Goal: Transaction & Acquisition: Purchase product/service

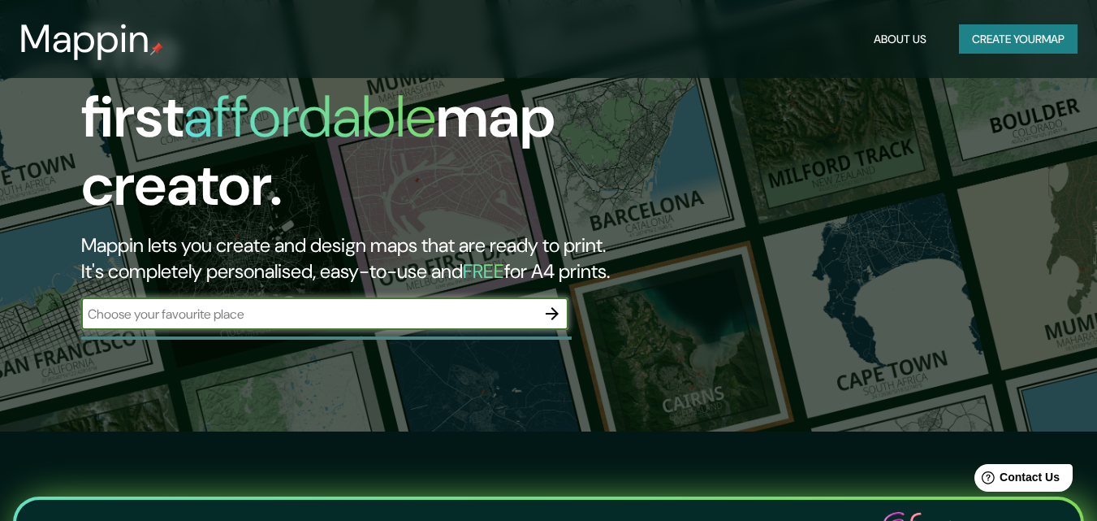
scroll to position [94, 0]
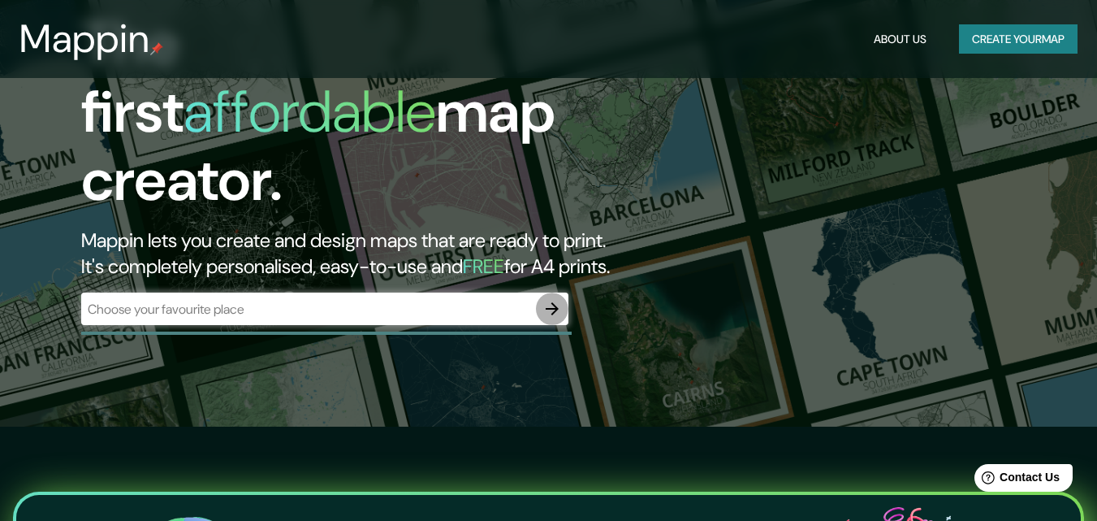
click at [548, 299] on icon "button" at bounding box center [552, 308] width 19 height 19
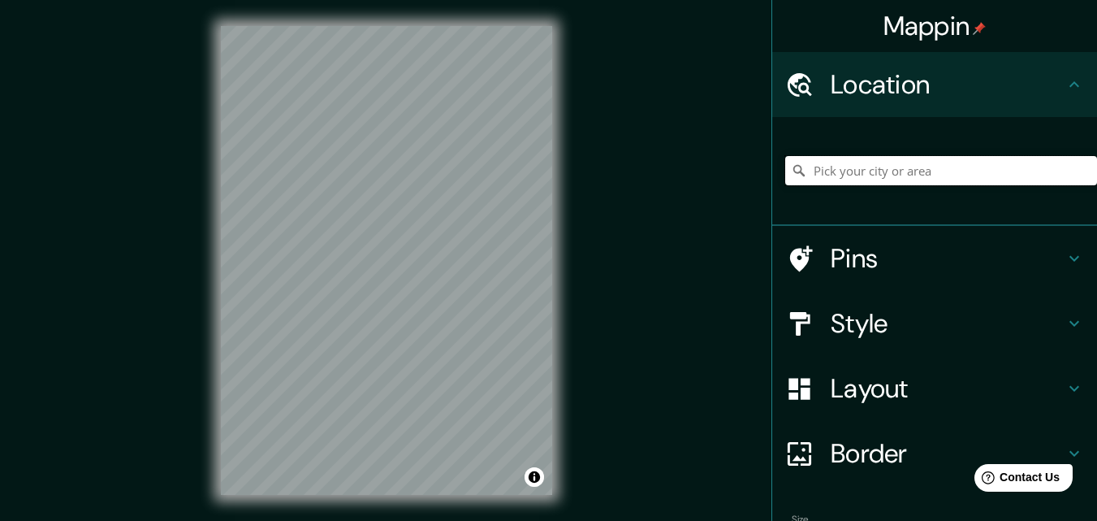
click at [875, 168] on input "Pick your city or area" at bounding box center [942, 170] width 312 height 29
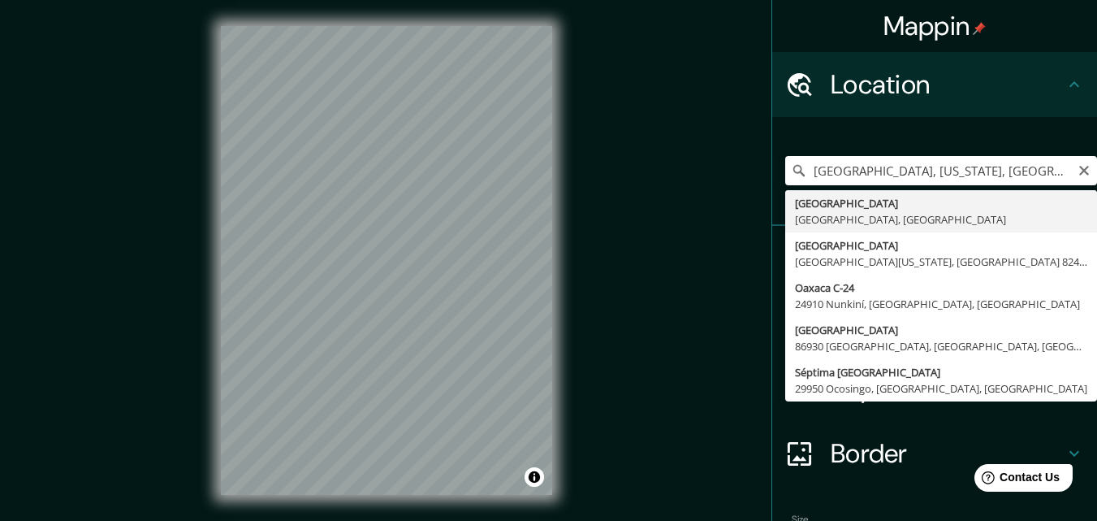
type input "[GEOGRAPHIC_DATA], [GEOGRAPHIC_DATA], [GEOGRAPHIC_DATA]"
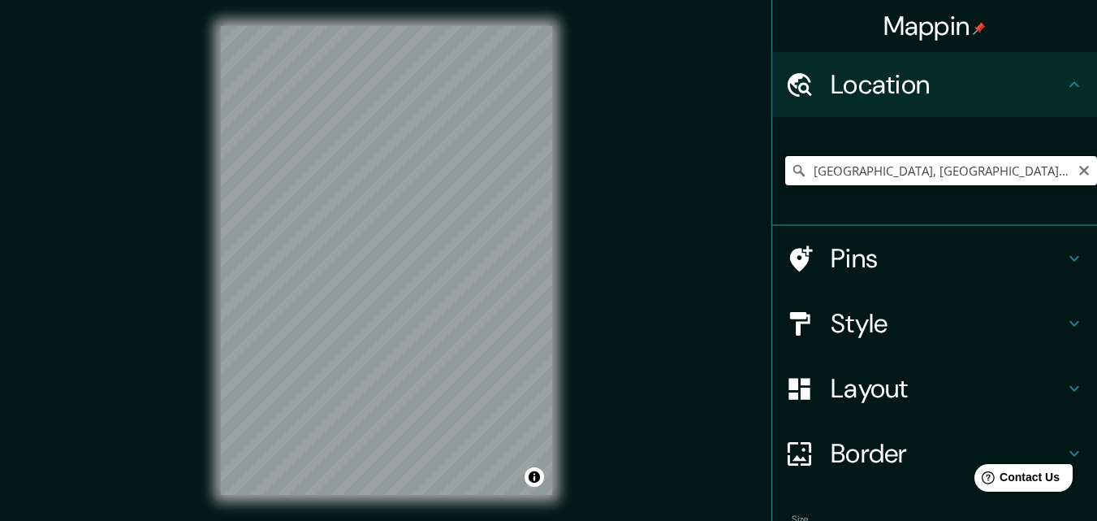
click at [815, 174] on input "[GEOGRAPHIC_DATA], [GEOGRAPHIC_DATA], [GEOGRAPHIC_DATA]" at bounding box center [942, 170] width 312 height 29
click at [1080, 169] on icon "Clear" at bounding box center [1085, 171] width 10 height 10
click at [1029, 171] on input "Pick your city or area" at bounding box center [942, 170] width 312 height 29
paste input "[GEOGRAPHIC_DATA]"
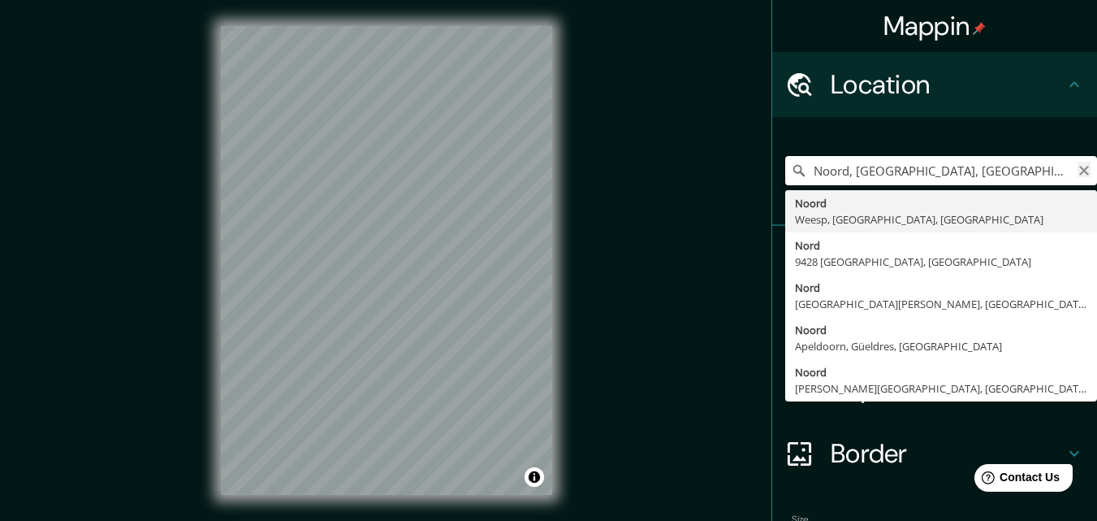
type input "Noord, [GEOGRAPHIC_DATA], [GEOGRAPHIC_DATA], [GEOGRAPHIC_DATA]"
click at [1078, 171] on icon "Clear" at bounding box center [1084, 170] width 13 height 13
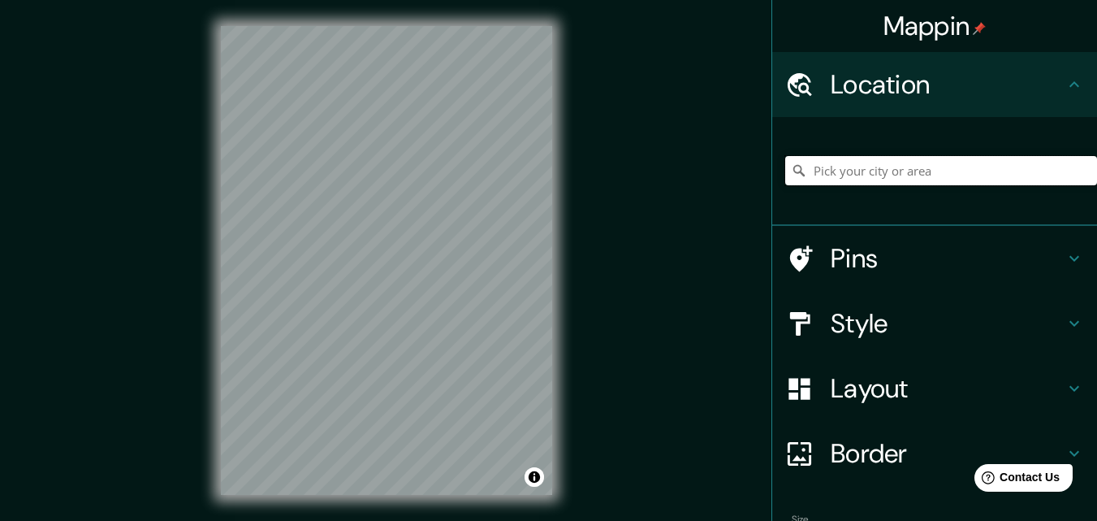
click at [1018, 167] on input "Pick your city or area" at bounding box center [942, 170] width 312 height 29
paste input "[GEOGRAPHIC_DATA]"
type input "Noord, [GEOGRAPHIC_DATA], [GEOGRAPHIC_DATA], [GEOGRAPHIC_DATA]"
click at [840, 259] on h4 "Pins" at bounding box center [948, 258] width 234 height 32
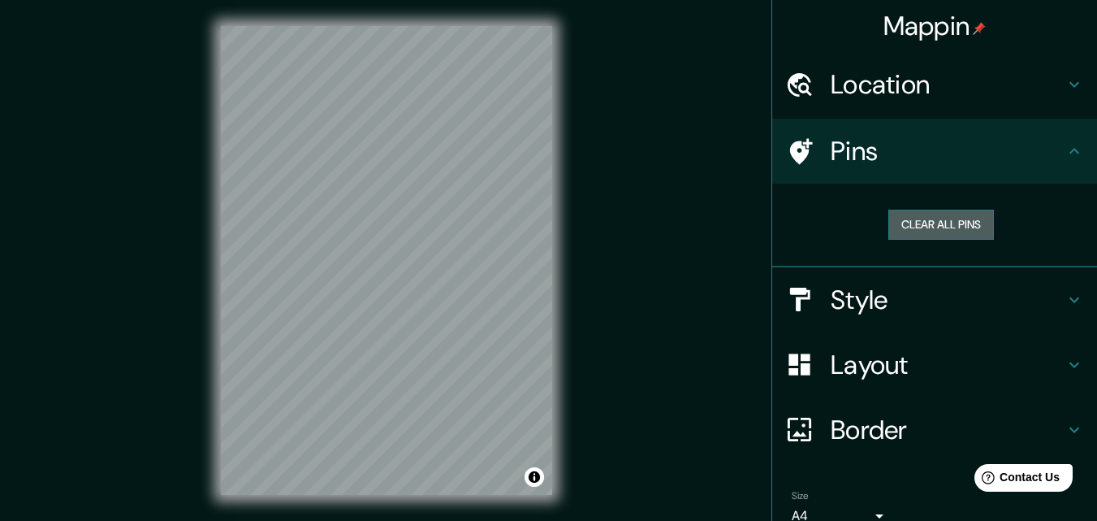
click at [919, 226] on button "Clear all pins" at bounding box center [942, 225] width 106 height 30
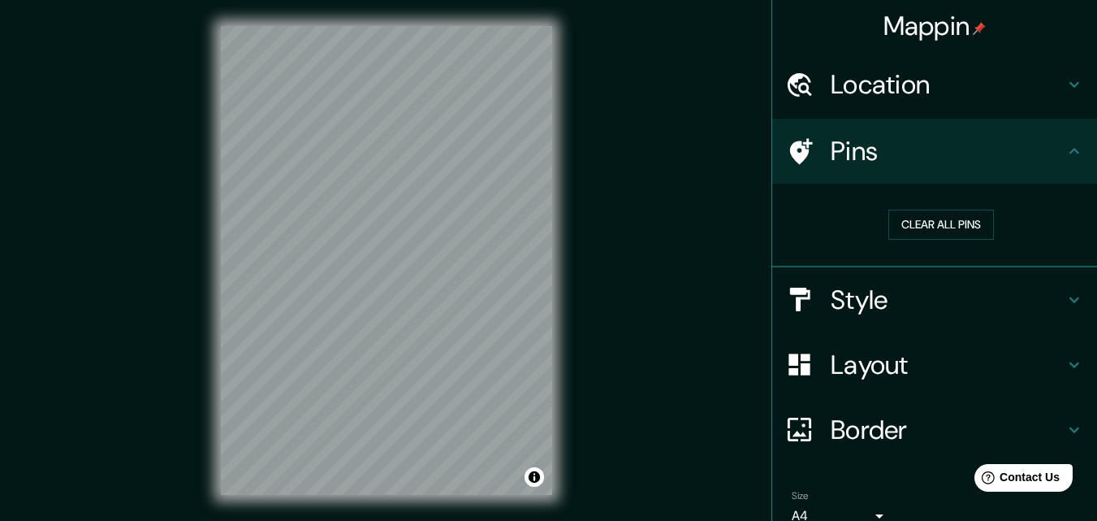
click at [1008, 217] on div "Clear all pins" at bounding box center [942, 225] width 286 height 30
click at [889, 219] on button "Clear all pins" at bounding box center [942, 225] width 106 height 30
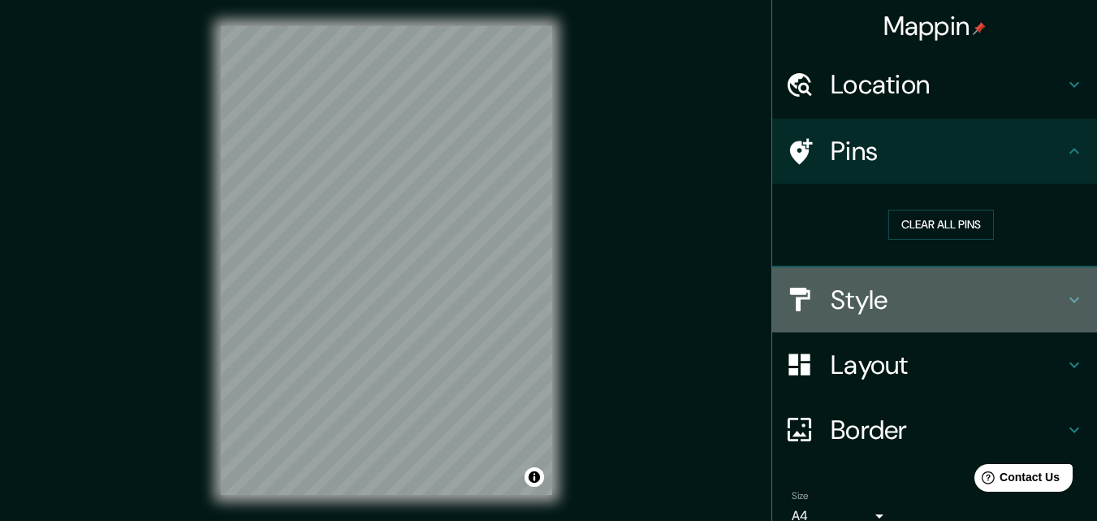
click at [859, 293] on h4 "Style" at bounding box center [948, 300] width 234 height 32
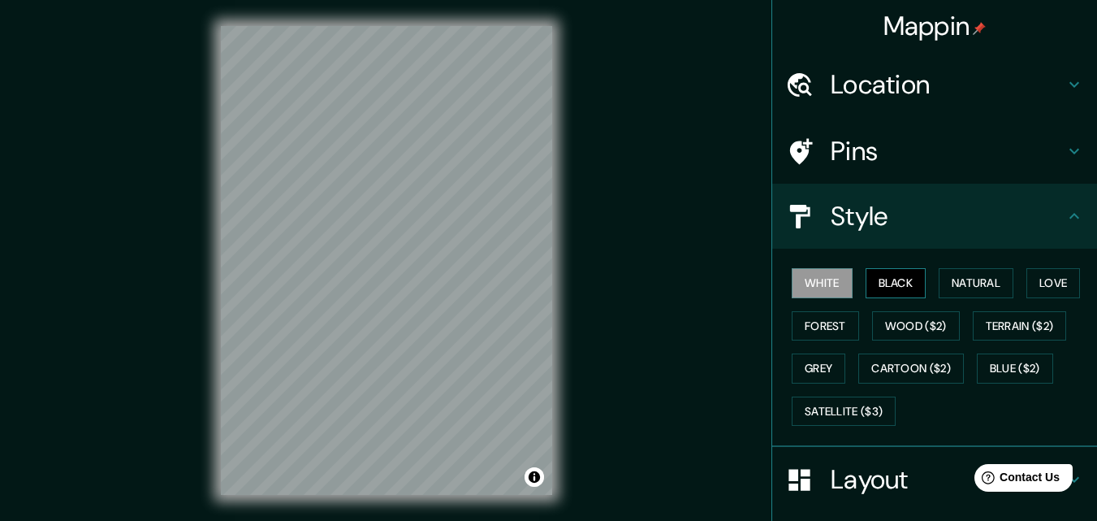
click at [894, 273] on button "Black" at bounding box center [896, 283] width 61 height 30
click at [972, 284] on button "Natural" at bounding box center [976, 283] width 75 height 30
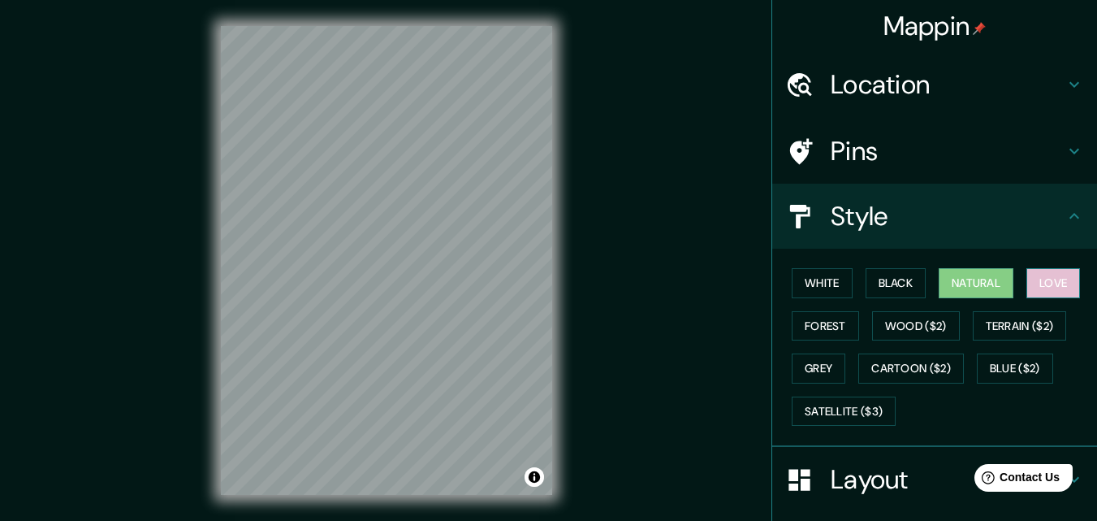
click at [1045, 291] on button "Love" at bounding box center [1054, 283] width 54 height 30
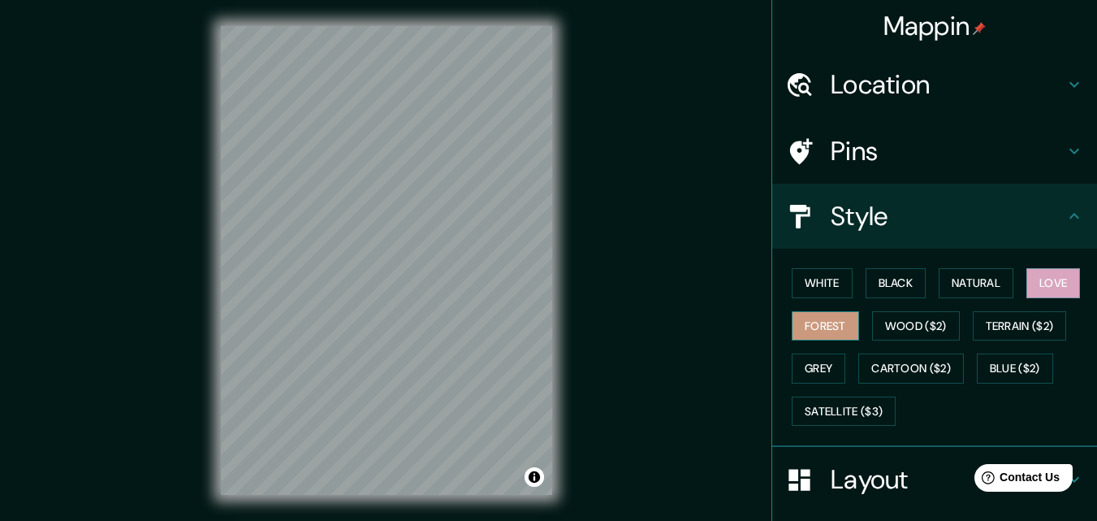
click at [829, 323] on button "Forest" at bounding box center [825, 326] width 67 height 30
click at [974, 273] on button "Natural" at bounding box center [976, 283] width 75 height 30
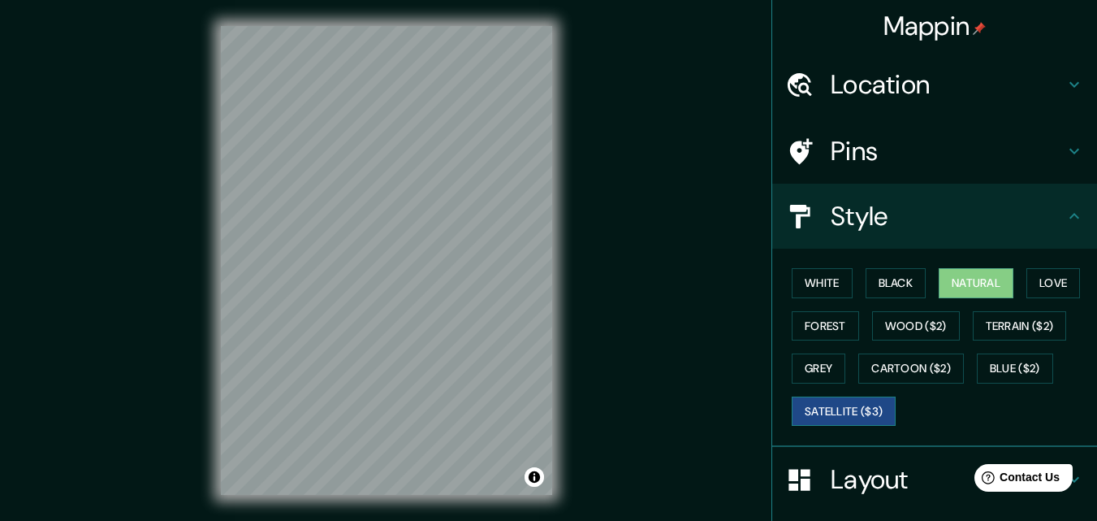
click at [838, 416] on button "Satellite ($3)" at bounding box center [844, 411] width 104 height 30
